Goal: Information Seeking & Learning: Learn about a topic

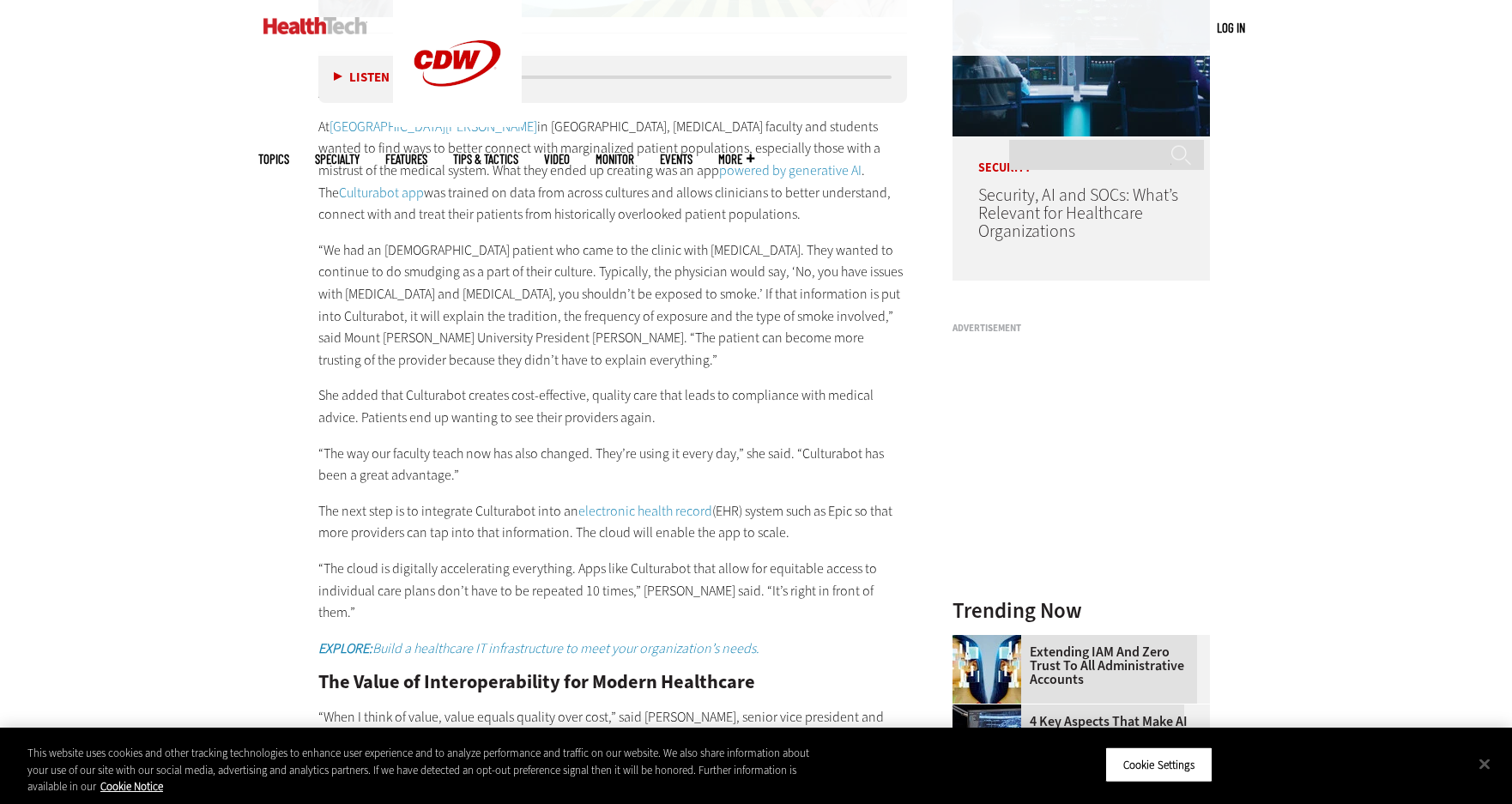
scroll to position [1476, 0]
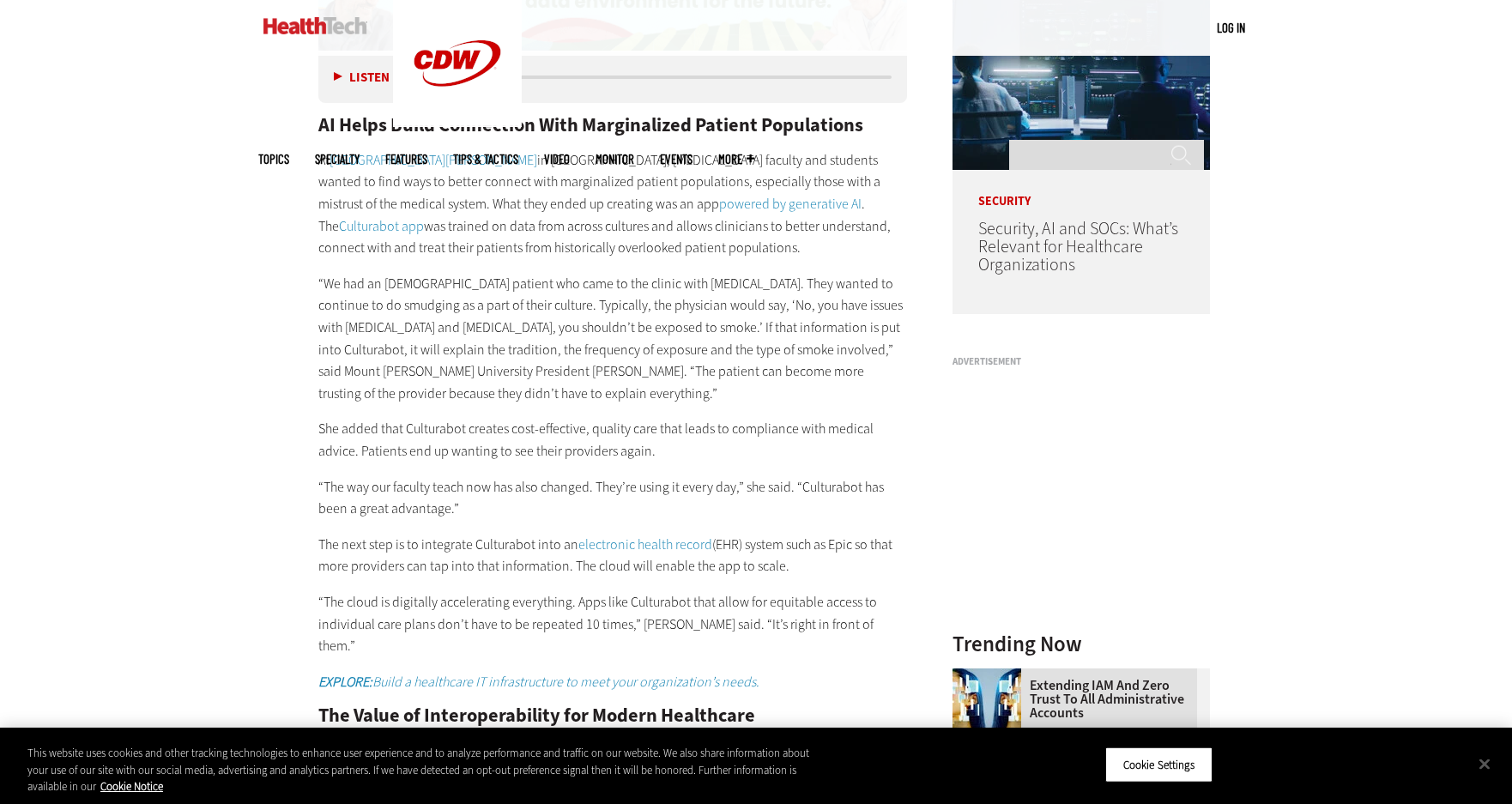
click at [719, 195] on link "powered by generative AI" at bounding box center [790, 204] width 142 height 18
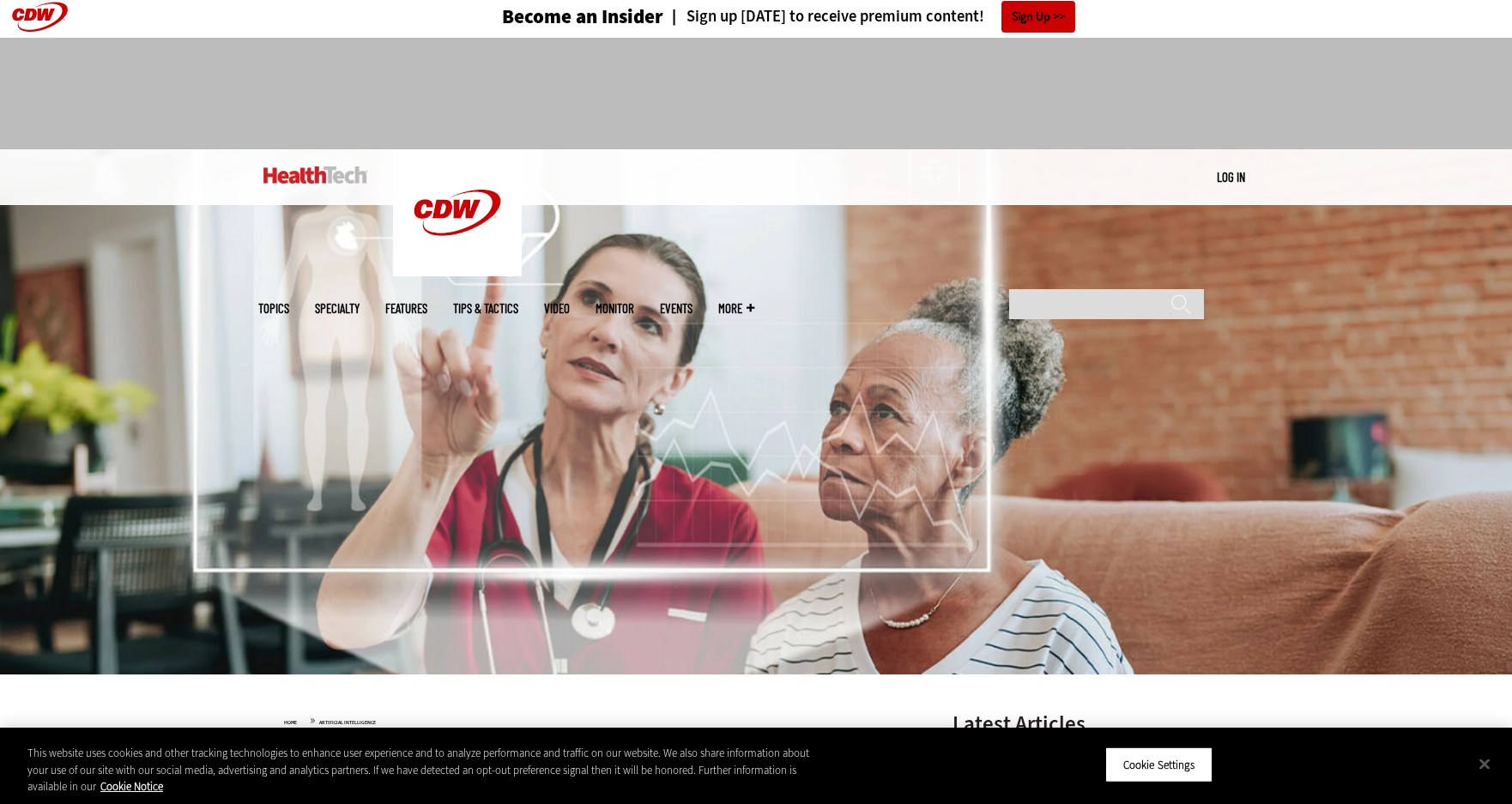
scroll to position [7, 0]
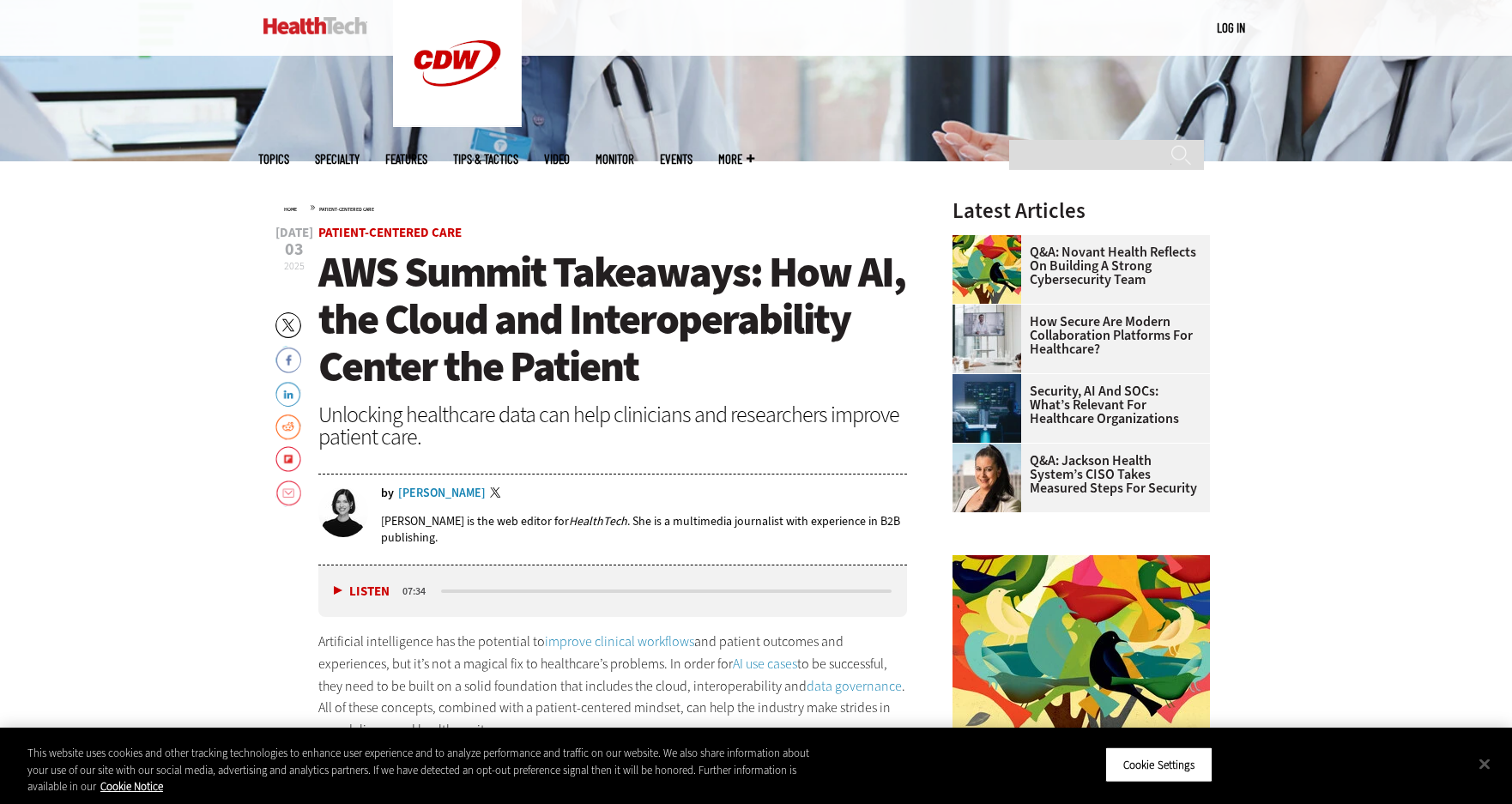
scroll to position [296, 0]
